Goal: Transaction & Acquisition: Purchase product/service

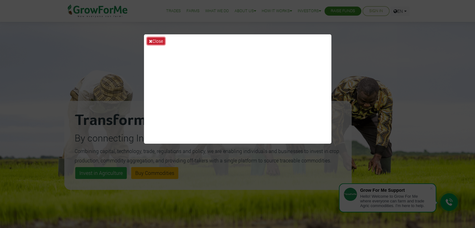
click at [153, 40] on button "Close" at bounding box center [156, 40] width 18 height 7
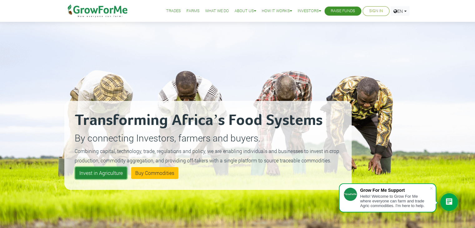
click at [107, 170] on link "Invest in Agriculture" at bounding box center [101, 173] width 52 height 12
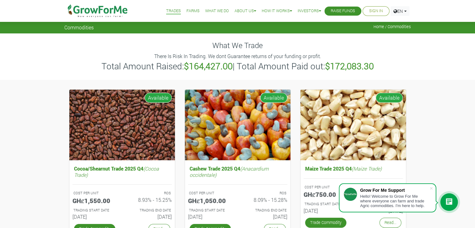
click at [171, 13] on link "Trades" at bounding box center [173, 11] width 15 height 7
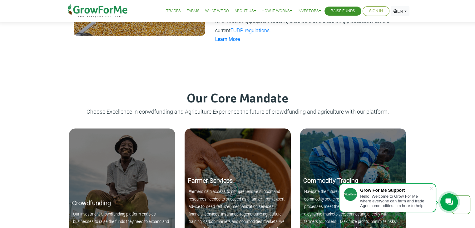
scroll to position [550, 0]
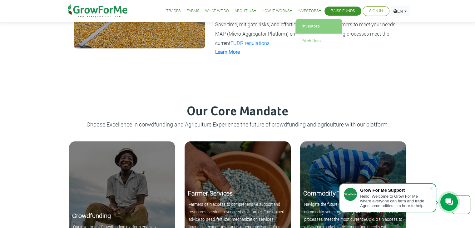
click at [303, 27] on link "Investors" at bounding box center [319, 26] width 47 height 14
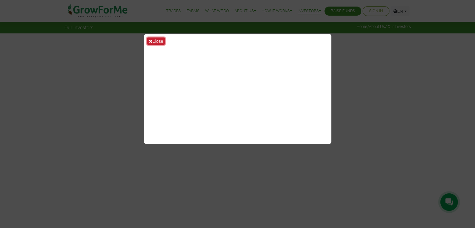
click at [161, 40] on button "Close" at bounding box center [156, 40] width 18 height 7
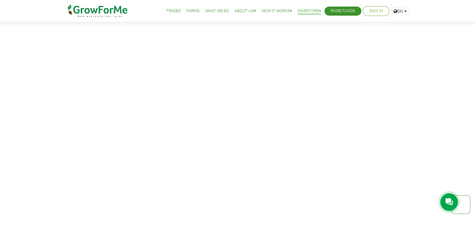
scroll to position [173, 0]
click at [107, 7] on img at bounding box center [98, 11] width 64 height 22
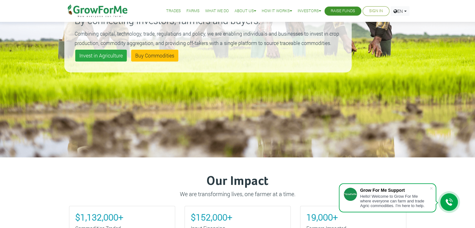
scroll to position [114, 0]
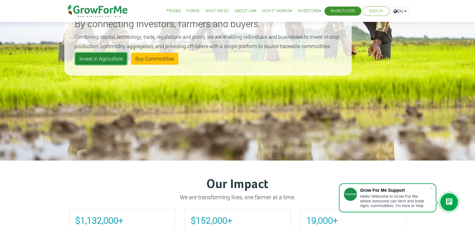
click at [115, 61] on link "Invest in Agriculture" at bounding box center [101, 59] width 52 height 12
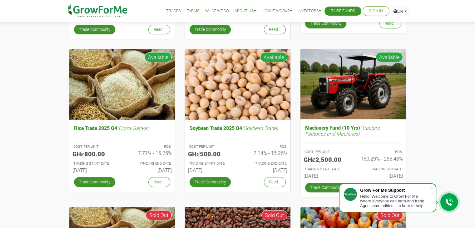
scroll to position [200, 0]
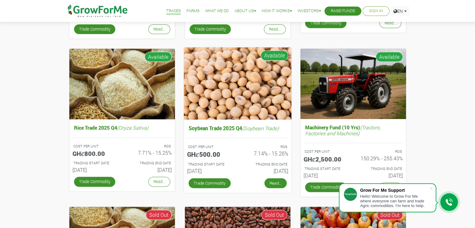
click at [275, 184] on link "Read..." at bounding box center [275, 183] width 22 height 10
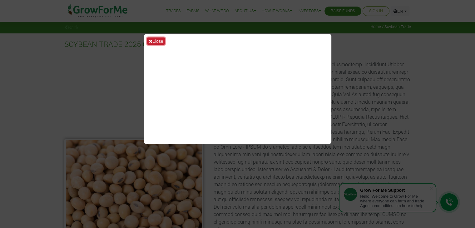
click at [157, 39] on button "Close" at bounding box center [156, 40] width 18 height 7
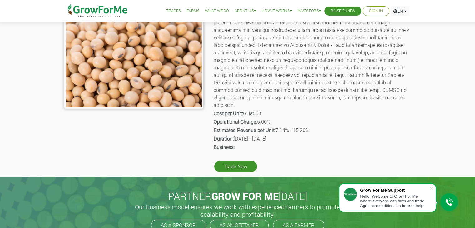
scroll to position [128, 0]
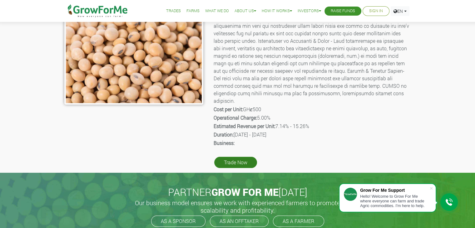
click at [247, 157] on link "Trade Now" at bounding box center [235, 162] width 43 height 11
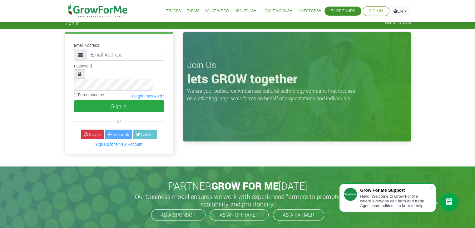
scroll to position [4, 0]
